Goal: Transaction & Acquisition: Book appointment/travel/reservation

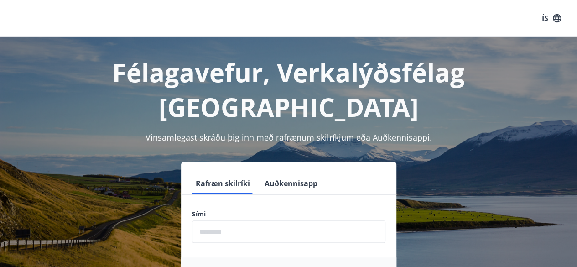
click at [230, 220] on input "phone" at bounding box center [288, 231] width 193 height 22
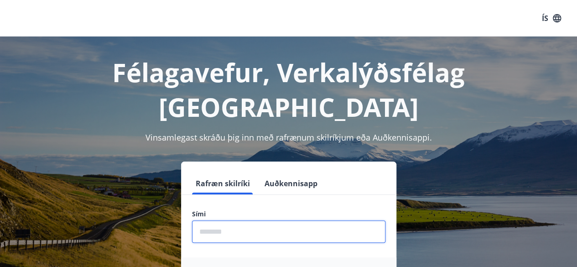
type input "********"
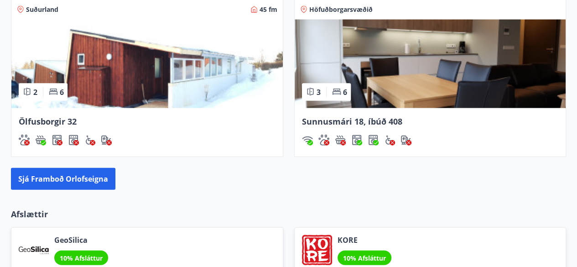
scroll to position [948, 0]
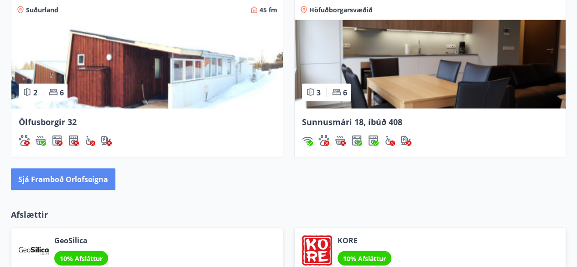
click at [59, 175] on button "Sjá framboð orlofseigna" at bounding box center [63, 179] width 104 height 22
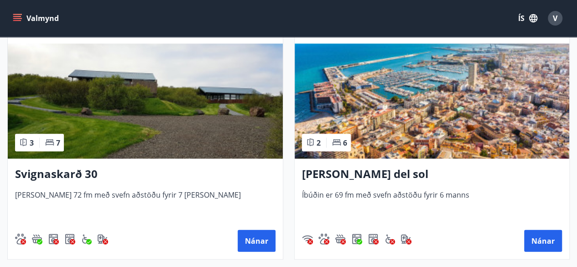
scroll to position [967, 0]
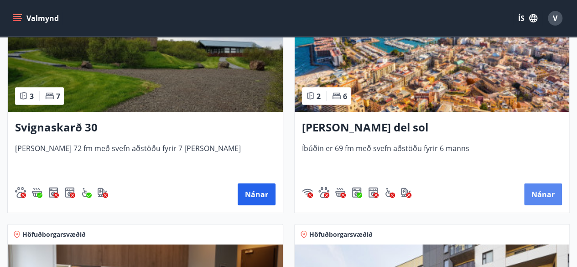
click at [547, 194] on button "Nánar" at bounding box center [543, 194] width 38 height 22
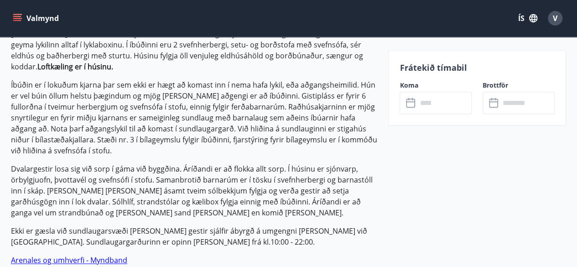
scroll to position [492, 0]
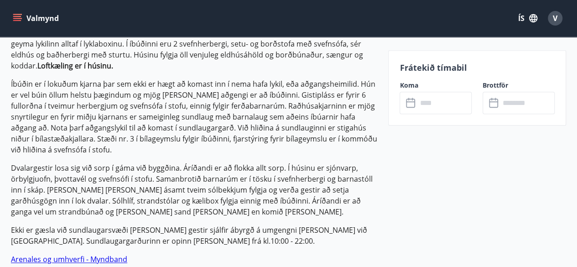
click at [56, 254] on link "Arenales og umhverfi - Myndband" at bounding box center [69, 259] width 116 height 10
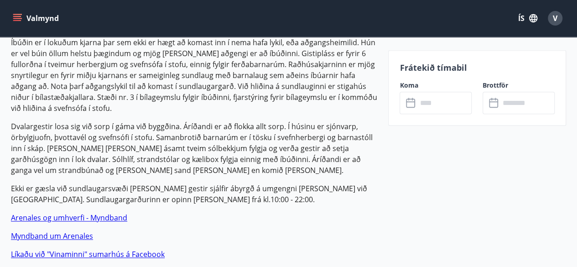
scroll to position [529, 0]
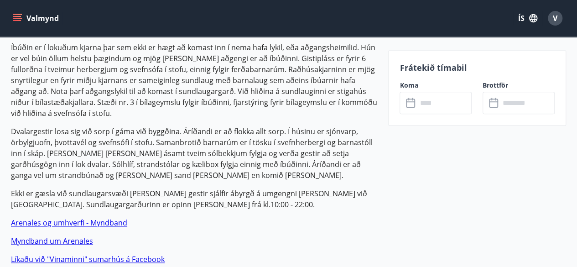
click at [51, 236] on link "Myndband um Arenales" at bounding box center [52, 241] width 82 height 10
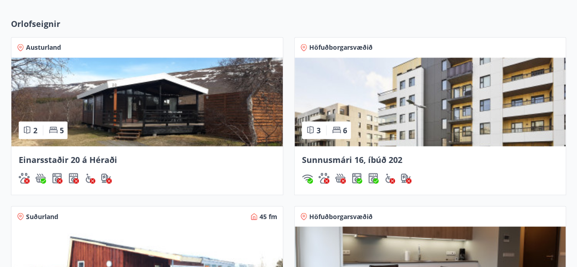
scroll to position [742, 0]
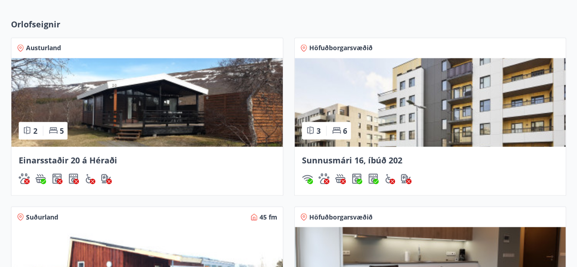
click at [79, 165] on div "Einarsstaðir 20 á Héraði" at bounding box center [146, 170] width 271 height 48
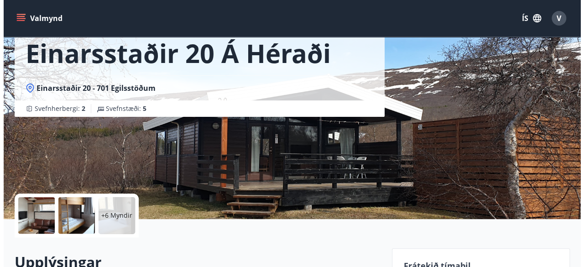
scroll to position [55, 0]
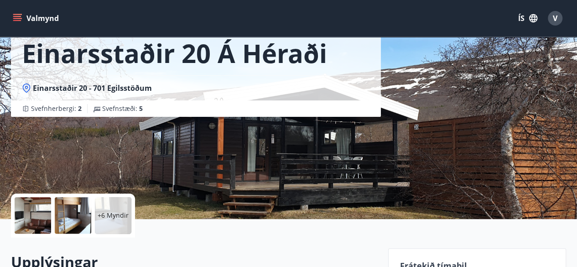
click at [43, 221] on div at bounding box center [33, 215] width 36 height 36
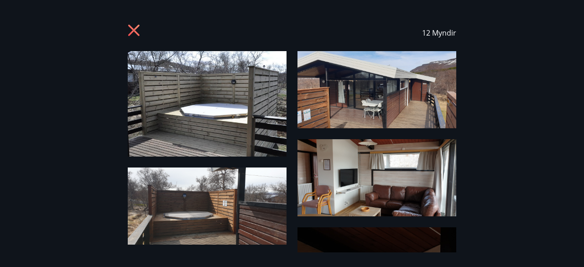
click at [243, 112] on img at bounding box center [207, 103] width 159 height 105
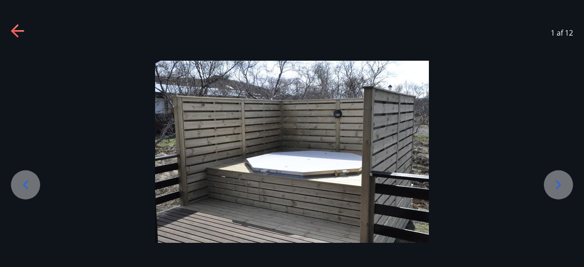
click at [552, 183] on icon at bounding box center [558, 184] width 15 height 15
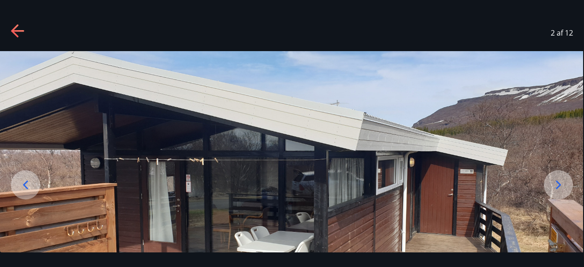
drag, startPoint x: 479, startPoint y: 180, endPoint x: 475, endPoint y: 139, distance: 41.2
click at [475, 139] on img at bounding box center [291, 193] width 584 height 284
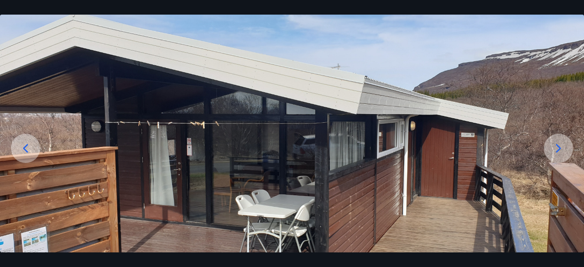
drag, startPoint x: 465, startPoint y: 169, endPoint x: 469, endPoint y: 136, distance: 32.6
click at [467, 141] on img at bounding box center [292, 157] width 584 height 284
click at [555, 148] on icon at bounding box center [558, 148] width 15 height 15
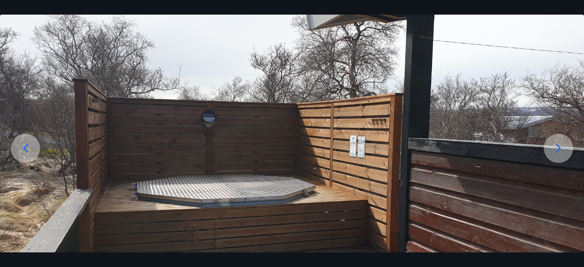
click at [553, 149] on icon at bounding box center [558, 148] width 15 height 15
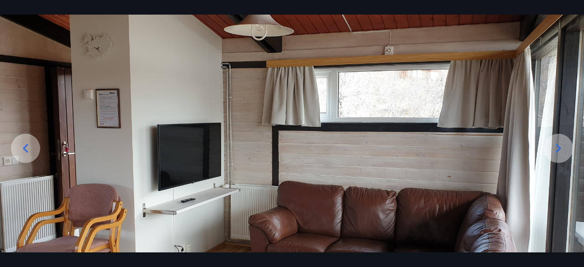
click at [553, 149] on icon at bounding box center [558, 148] width 15 height 15
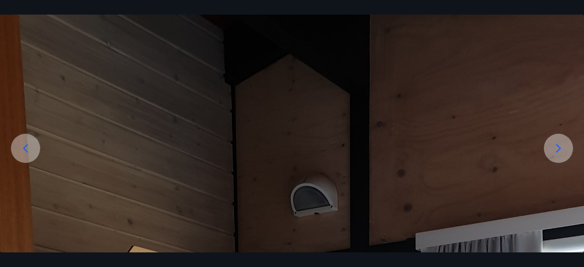
drag, startPoint x: 493, startPoint y: 174, endPoint x: 490, endPoint y: 90, distance: 84.0
drag, startPoint x: 444, startPoint y: 111, endPoint x: 440, endPoint y: 161, distance: 50.3
click at [546, 151] on div at bounding box center [558, 148] width 29 height 29
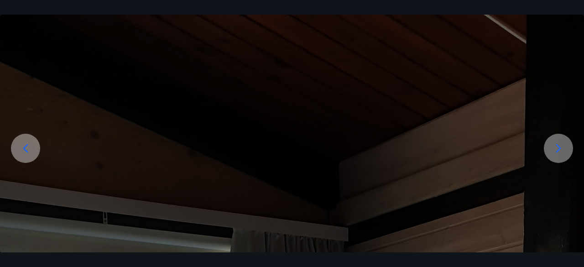
click at [26, 151] on icon at bounding box center [25, 148] width 15 height 15
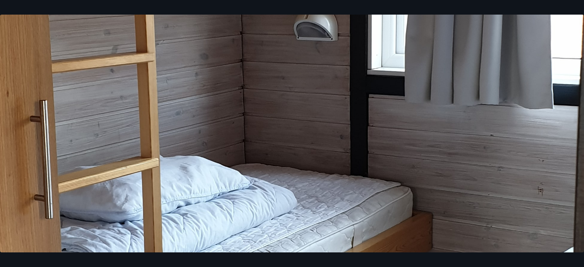
scroll to position [529, 0]
click at [551, 139] on img at bounding box center [292, 125] width 584 height 1206
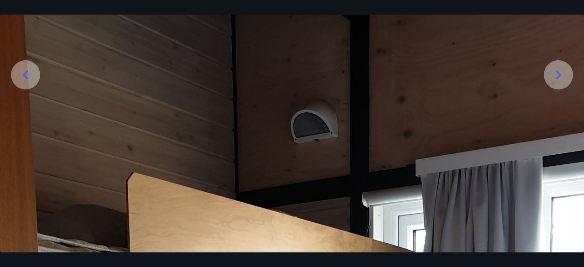
scroll to position [109, 0]
click at [555, 77] on icon at bounding box center [558, 75] width 15 height 15
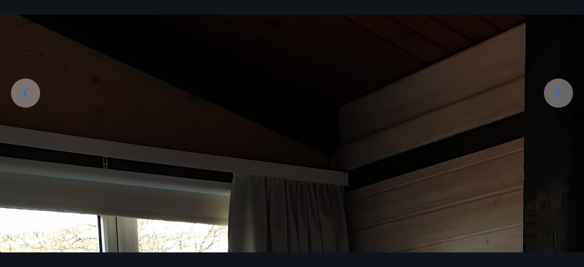
scroll to position [0, 0]
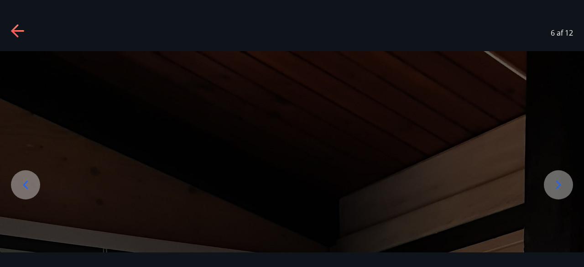
click at [559, 186] on icon at bounding box center [558, 184] width 15 height 15
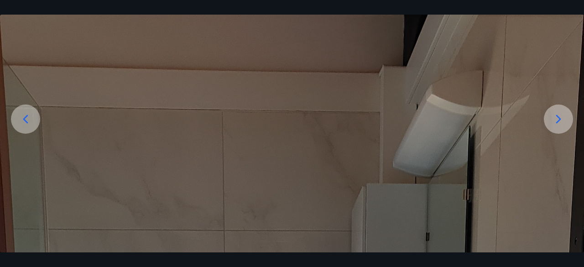
scroll to position [56, 0]
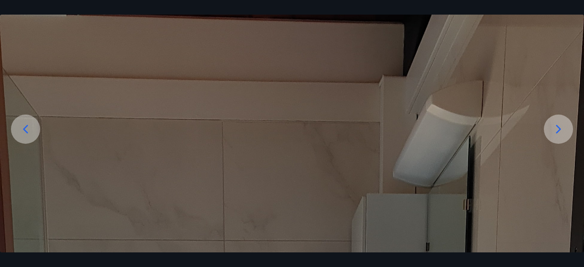
click at [556, 125] on icon at bounding box center [558, 128] width 5 height 9
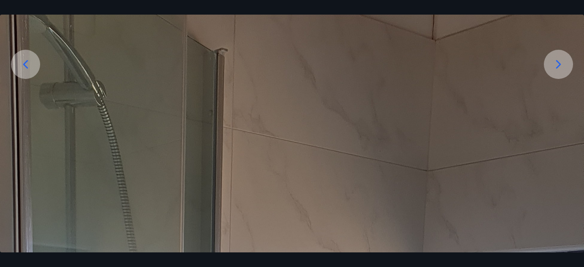
scroll to position [74, 0]
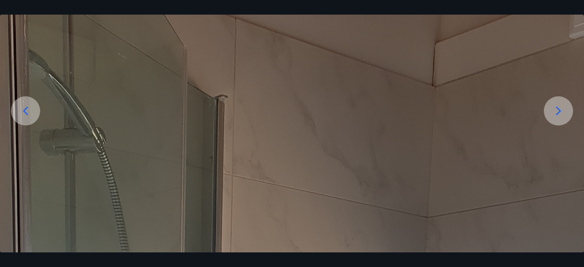
click at [559, 108] on icon at bounding box center [558, 111] width 15 height 15
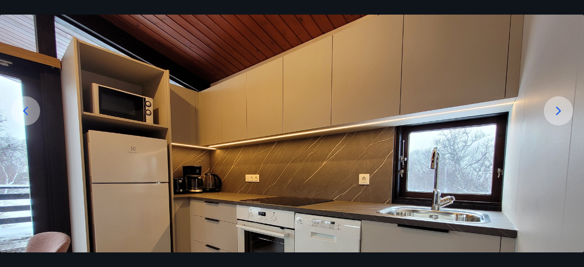
click at [498, 67] on img at bounding box center [292, 196] width 584 height 438
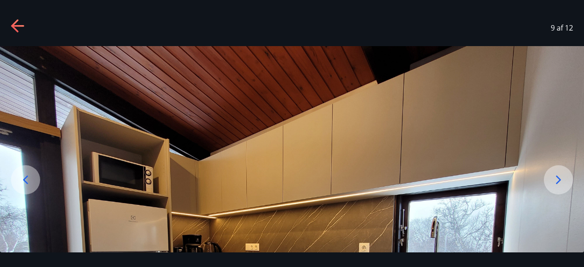
scroll to position [0, 0]
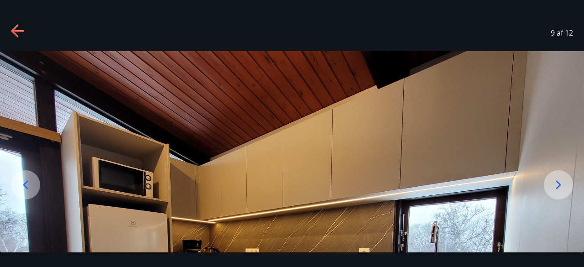
click at [553, 184] on icon at bounding box center [558, 184] width 15 height 15
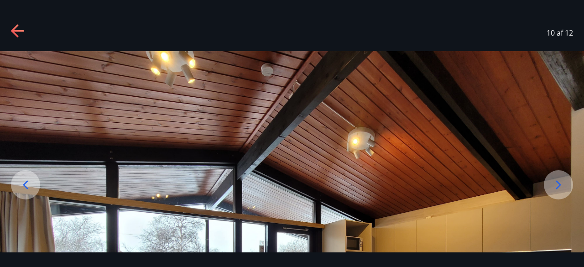
click at [506, 176] on img at bounding box center [292, 270] width 584 height 438
click at [558, 187] on icon at bounding box center [558, 184] width 15 height 15
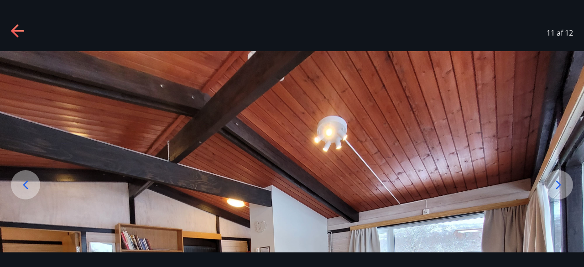
click at [476, 163] on img at bounding box center [292, 270] width 584 height 438
click at [558, 186] on icon at bounding box center [558, 184] width 5 height 9
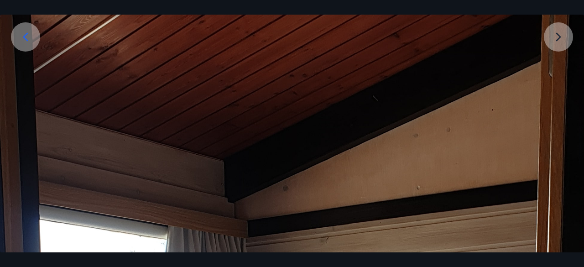
scroll to position [146, 0]
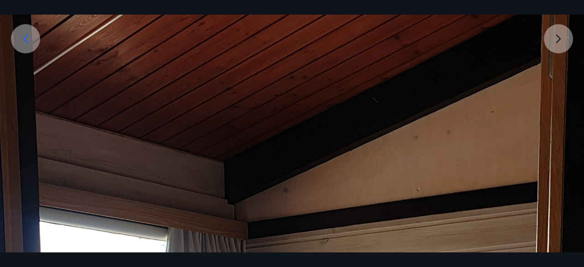
click at [27, 42] on icon at bounding box center [25, 38] width 5 height 9
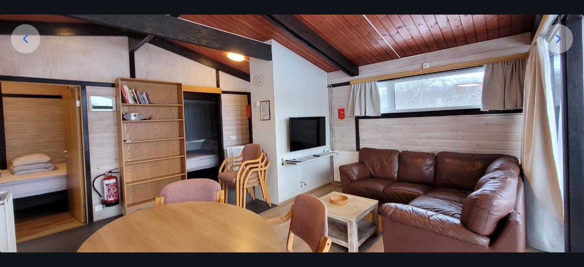
click at [562, 35] on icon at bounding box center [558, 38] width 15 height 15
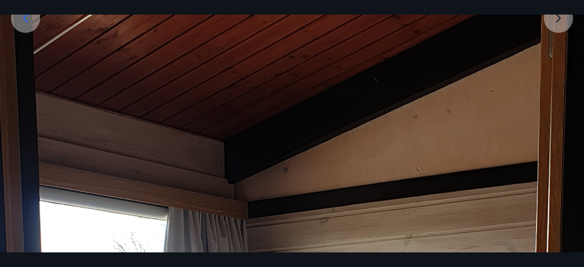
scroll to position [73, 0]
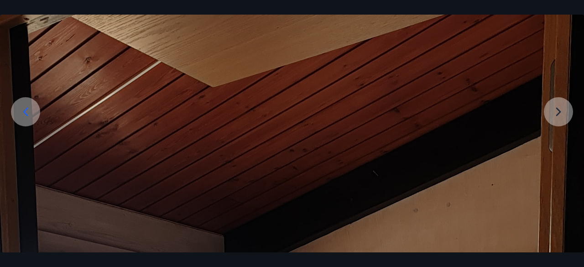
click at [27, 109] on icon at bounding box center [25, 111] width 15 height 15
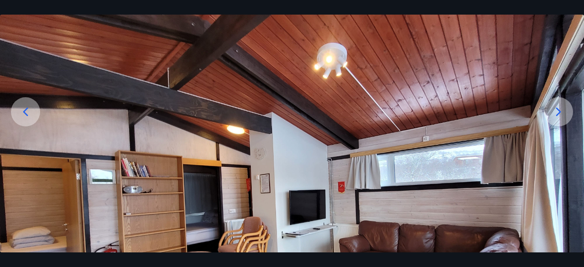
click at [27, 109] on icon at bounding box center [25, 111] width 15 height 15
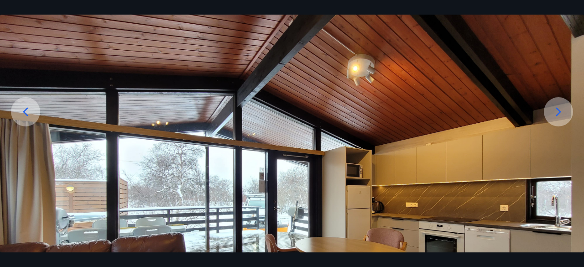
click at [86, 114] on img at bounding box center [292, 197] width 584 height 438
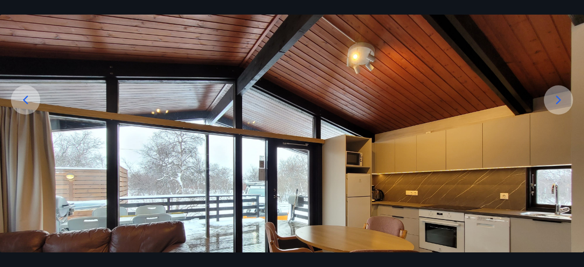
scroll to position [72, 0]
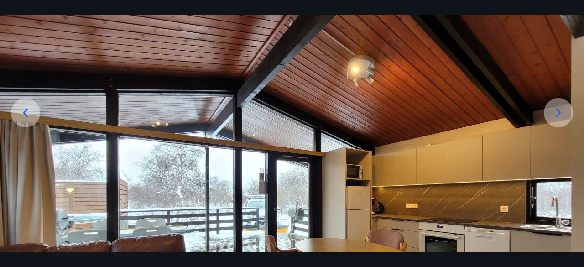
drag, startPoint x: 560, startPoint y: 112, endPoint x: 559, endPoint y: 121, distance: 9.6
click at [559, 112] on icon at bounding box center [558, 112] width 5 height 9
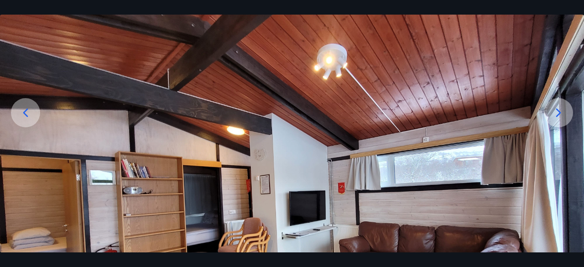
click at [28, 114] on icon at bounding box center [25, 112] width 15 height 15
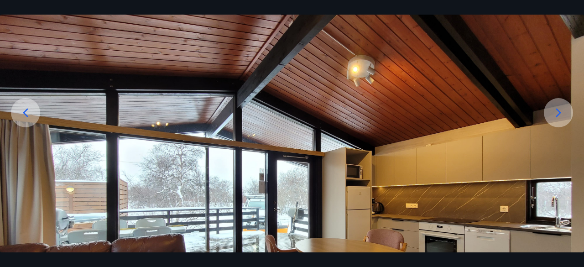
click at [26, 115] on icon at bounding box center [25, 112] width 5 height 9
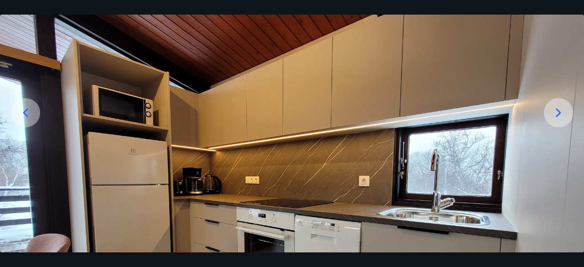
click at [26, 115] on icon at bounding box center [25, 112] width 5 height 9
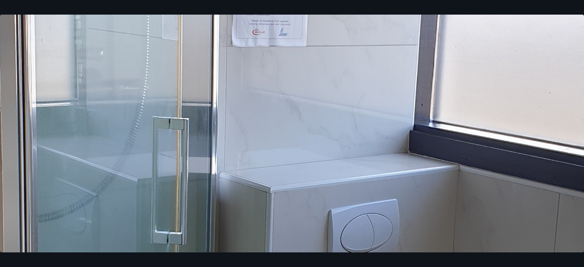
scroll to position [473, 0]
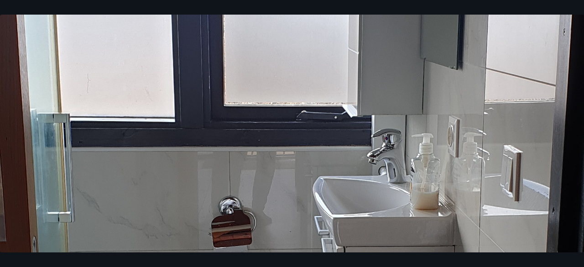
click at [473, 101] on img at bounding box center [292, 181] width 584 height 1206
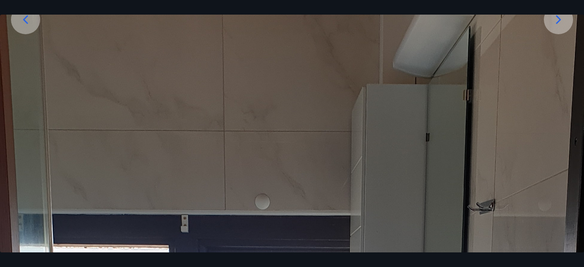
scroll to position [145, 0]
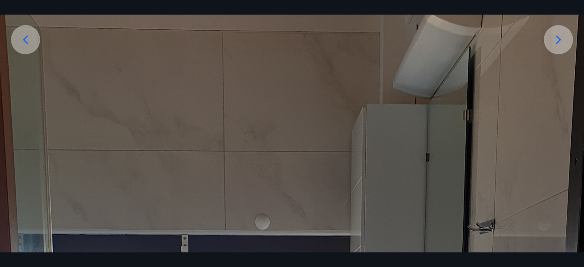
click at [556, 41] on icon at bounding box center [558, 39] width 15 height 15
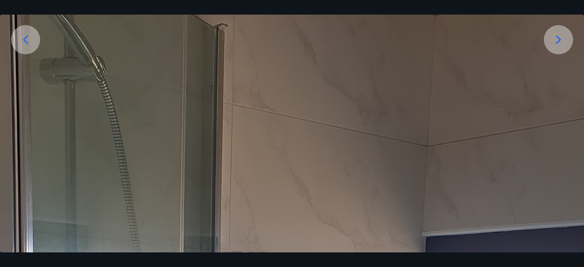
click at [23, 40] on icon at bounding box center [25, 39] width 15 height 15
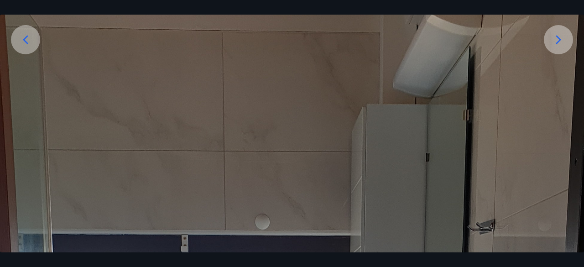
click at [23, 40] on icon at bounding box center [25, 39] width 15 height 15
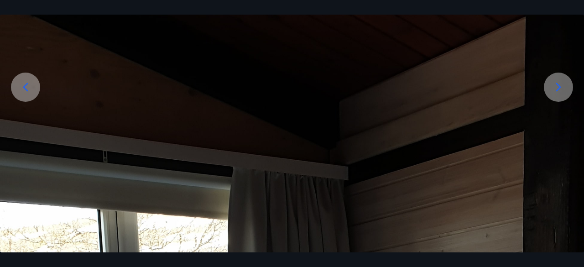
scroll to position [90, 0]
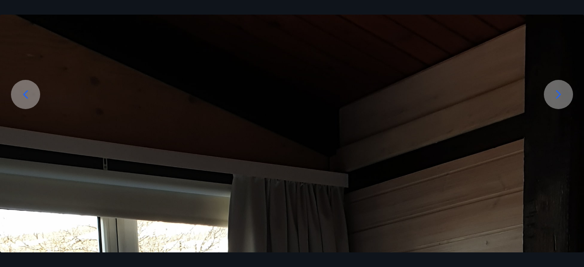
click at [31, 94] on icon at bounding box center [25, 94] width 15 height 15
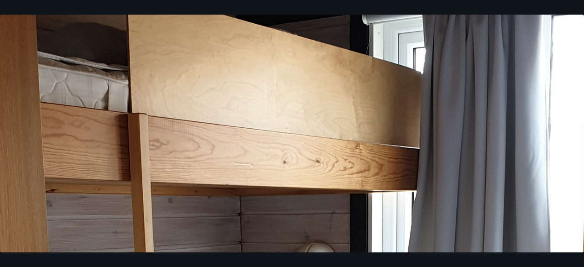
scroll to position [291, 0]
